Goal: Navigation & Orientation: Find specific page/section

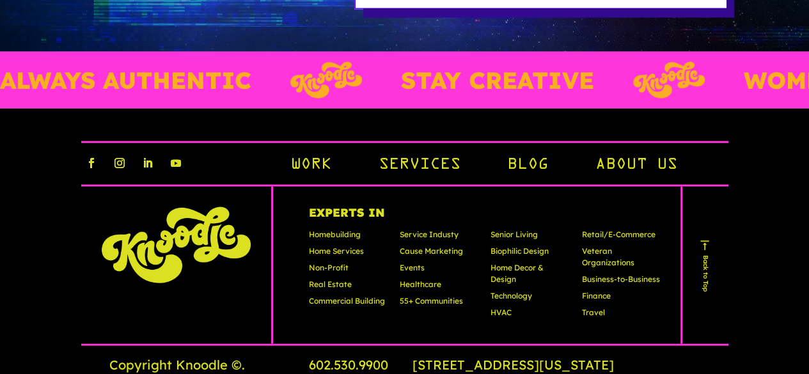
scroll to position [3778, 0]
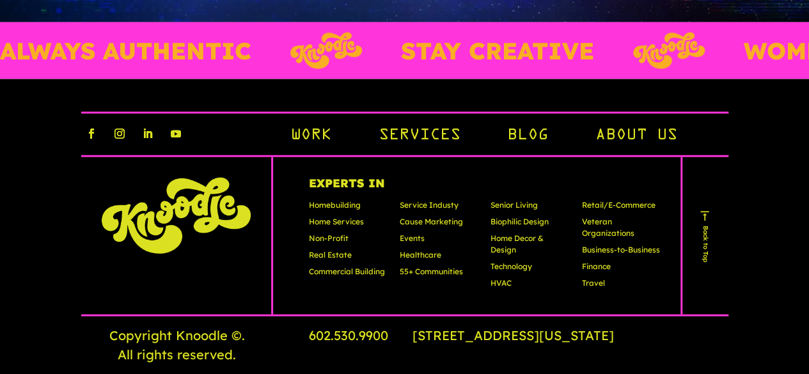
click at [628, 125] on link "About Us" at bounding box center [635, 136] width 82 height 22
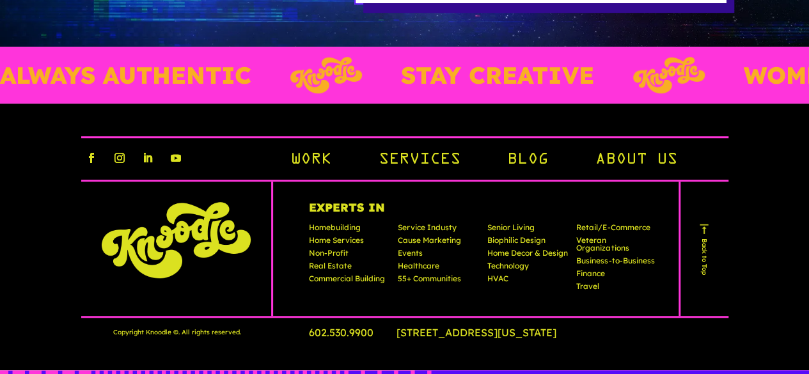
scroll to position [2855, 0]
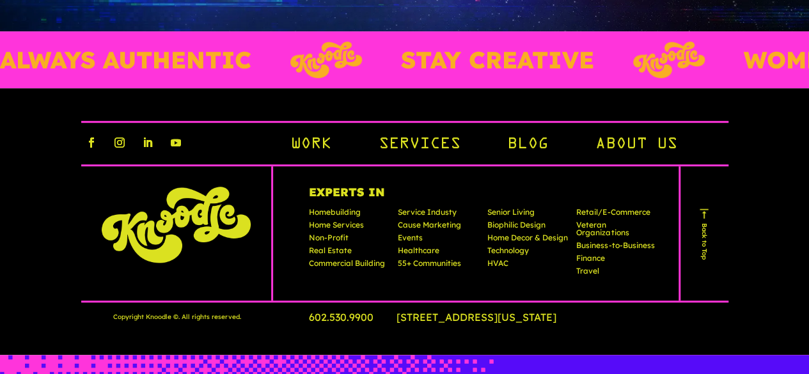
click at [630, 150] on link "About Us" at bounding box center [635, 145] width 82 height 22
